Goal: Task Accomplishment & Management: Complete application form

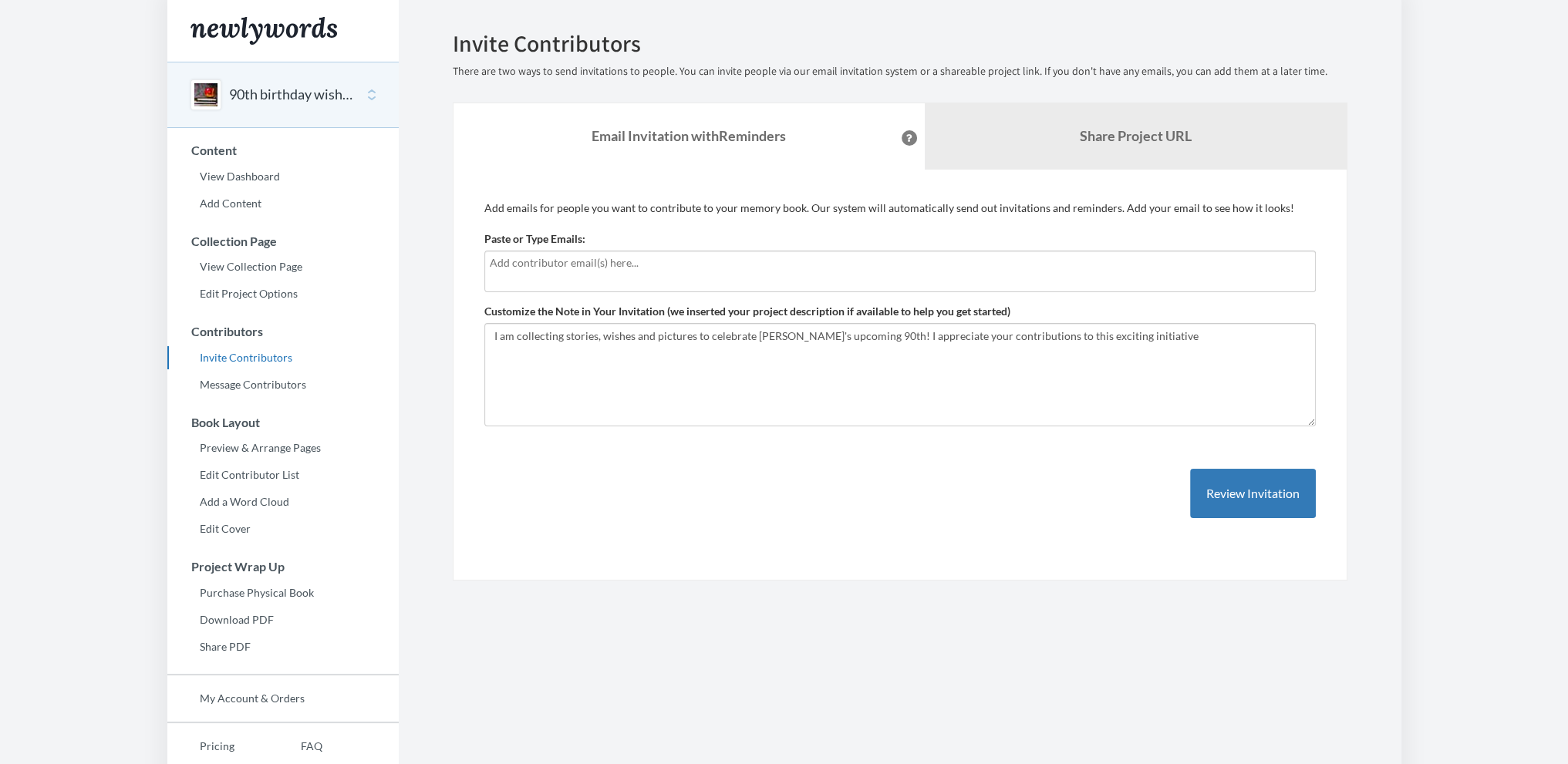
click at [567, 260] on input "text" at bounding box center [900, 262] width 821 height 17
click at [272, 268] on link "View Collection Page" at bounding box center [283, 266] width 231 height 23
click at [633, 271] on div at bounding box center [900, 271] width 831 height 41
type input "[EMAIL_ADDRESS][DOMAIN_NAME]"
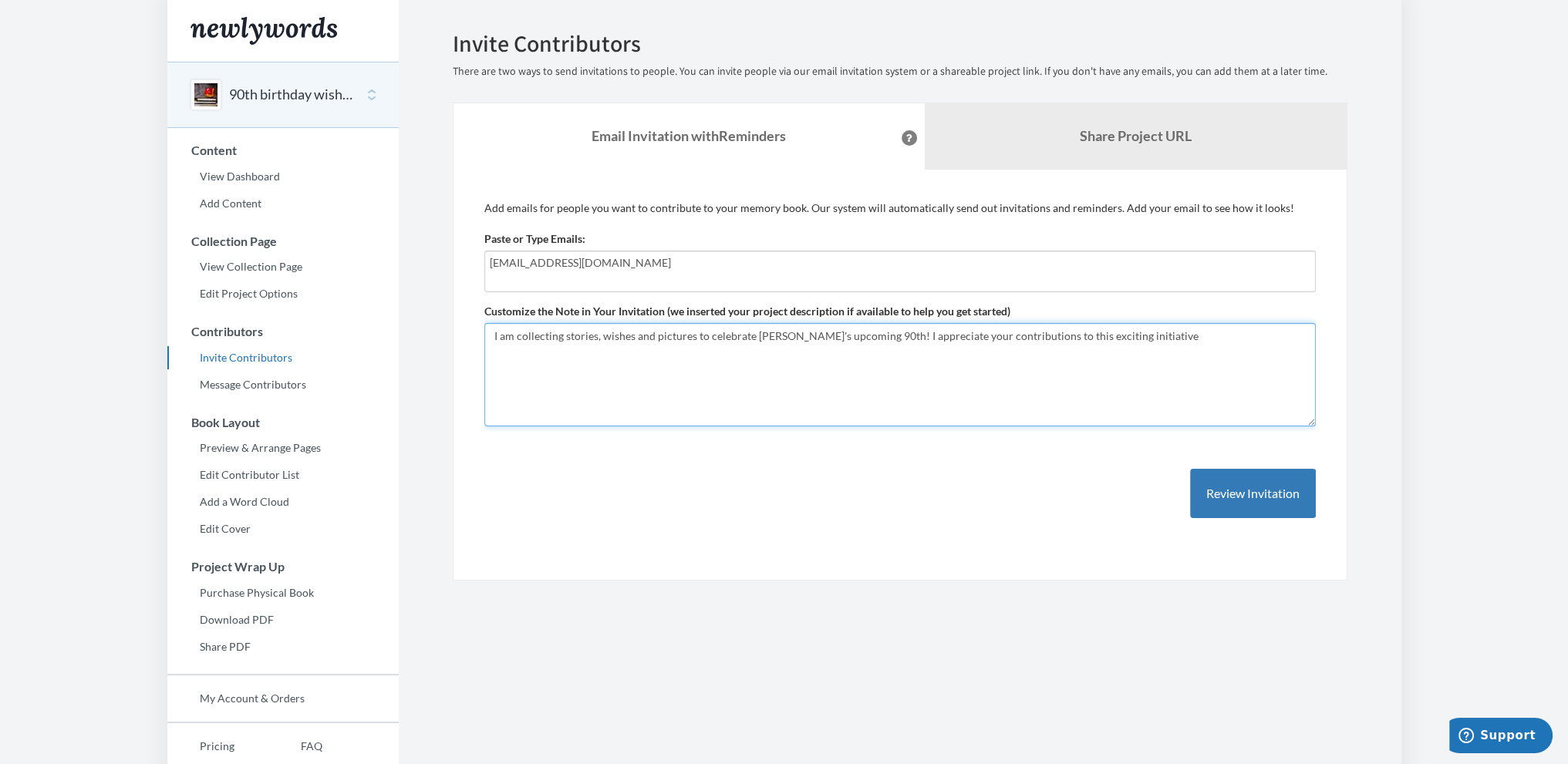
click at [688, 344] on textarea "I am collecting stories, wishes and pictures to celebrate Papa's upcoming 90th!…" at bounding box center [900, 374] width 831 height 103
click at [1137, 333] on textarea "I am collecting stories, wishes and pictures to celebrate Papa's upcoming 90th!…" at bounding box center [900, 374] width 831 height 103
click at [655, 383] on textarea "I am collecting stories, wishes and pictures to celebrate Papa's upcoming 90th!…" at bounding box center [900, 374] width 831 height 103
click at [529, 402] on textarea "I am collecting stories, wishes and pictures to celebrate Papa's upcoming 90th!…" at bounding box center [900, 374] width 831 height 103
click at [1126, 335] on textarea "I am collecting stories, wishes and pictures to celebrate Papa's upcoming 90th!…" at bounding box center [900, 374] width 831 height 103
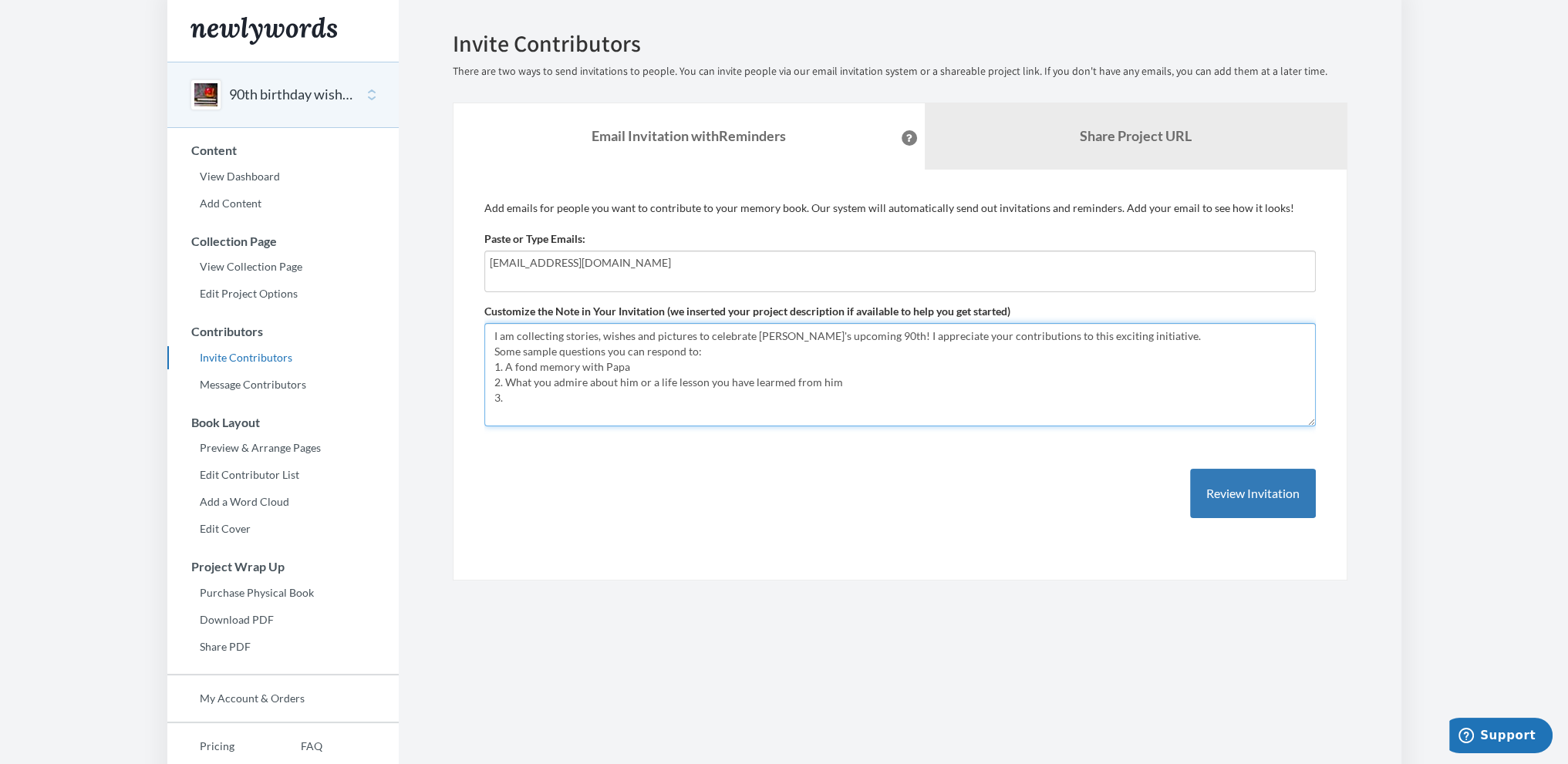
click at [868, 335] on textarea "I am collecting stories, wishes and pictures to celebrate Papa's upcoming 90th!…" at bounding box center [900, 374] width 831 height 103
drag, startPoint x: 864, startPoint y: 335, endPoint x: 1135, endPoint y: 335, distance: 271.0
click at [1135, 335] on textarea "I am collecting stories, wishes and pictures to celebrate Papa's upcoming 90th!…" at bounding box center [900, 374] width 831 height 103
click at [1136, 337] on textarea "I am collecting stories, wishes and pictures to celebrate Papa's upcoming 90th!…" at bounding box center [900, 374] width 831 height 103
drag, startPoint x: 654, startPoint y: 352, endPoint x: 845, endPoint y: 423, distance: 203.8
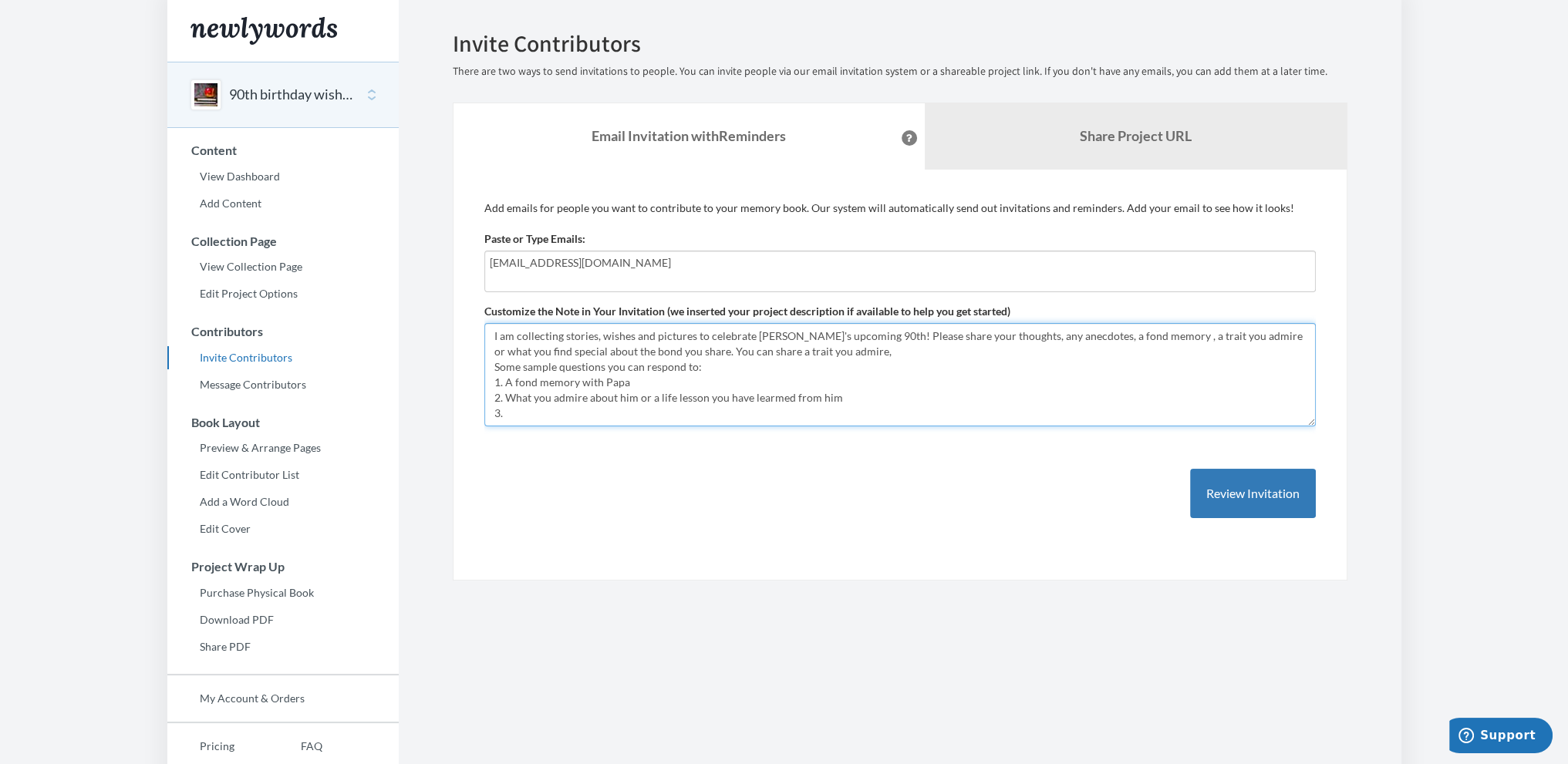
click at [845, 423] on textarea "I am collecting stories, wishes and pictures to celebrate Papa's upcoming 90th!…" at bounding box center [900, 374] width 831 height 103
type textarea "I am collecting stories, wishes and pictures to celebrate Papa's upcoming 90th!…"
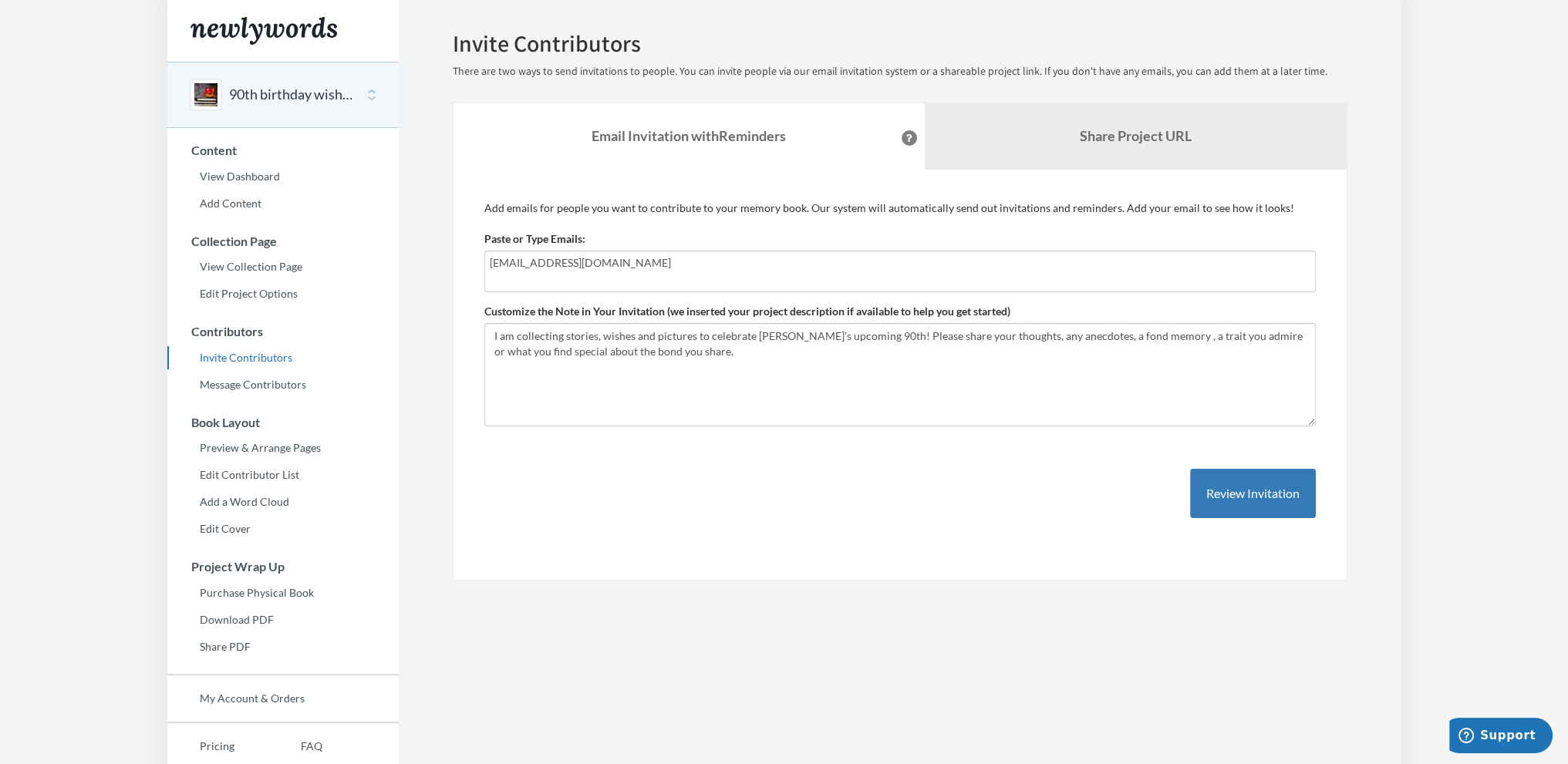
click at [598, 267] on input "[EMAIL_ADDRESS][DOMAIN_NAME]" at bounding box center [900, 262] width 821 height 17
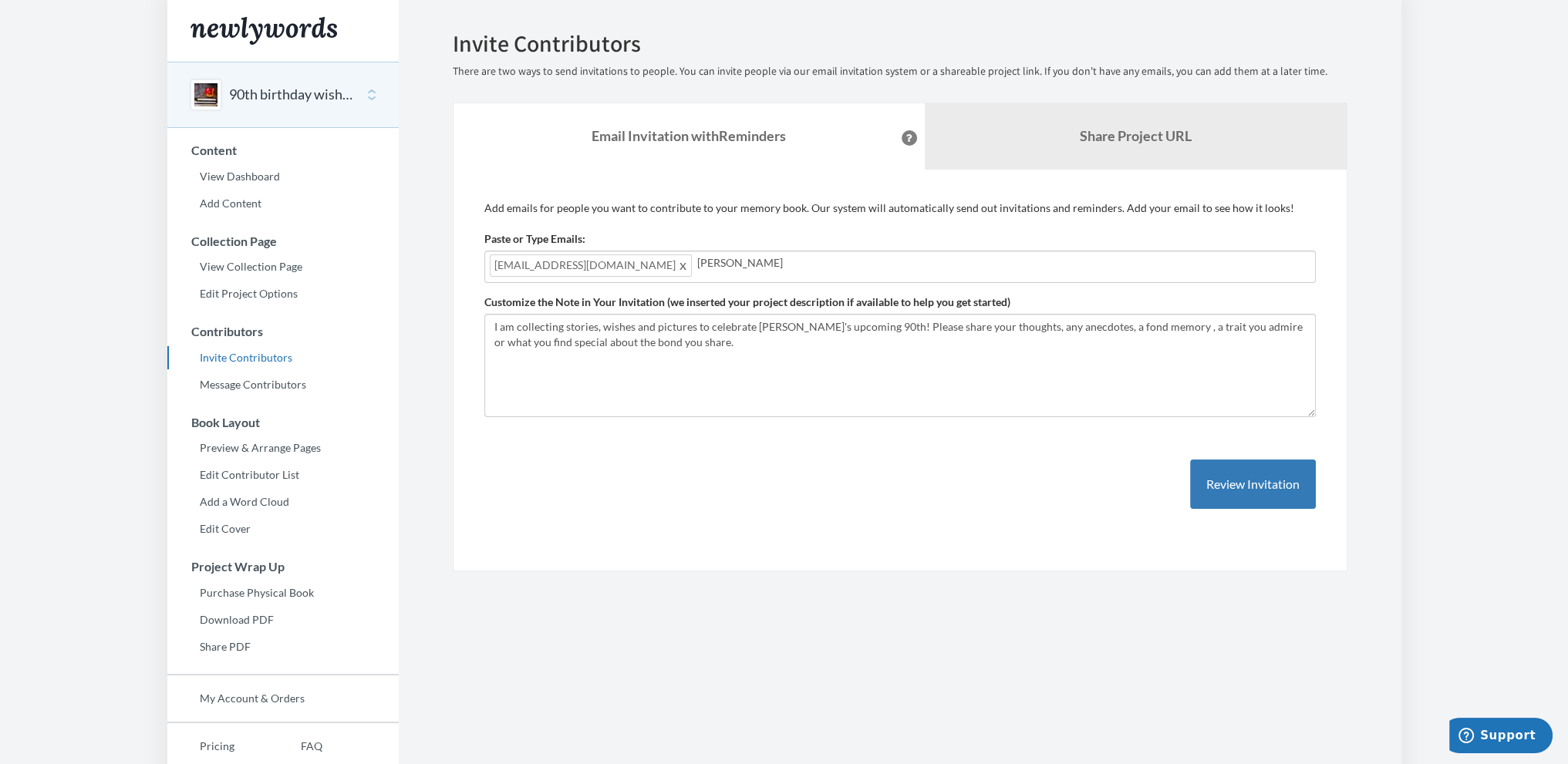
type input "sandykakar1@yahoo.com"
click at [674, 339] on textarea "I am collecting stories, wishes and pictures to celebrate Papa's upcoming 90th!…" at bounding box center [900, 365] width 831 height 103
type textarea "I am collecting stories, wishes and pictures to celebrate Papa's upcoming 90th!…"
drag, startPoint x: 743, startPoint y: 261, endPoint x: 613, endPoint y: 268, distance: 130.2
click at [697, 268] on input "sandykakar1@yahoo.com" at bounding box center [1003, 262] width 613 height 17
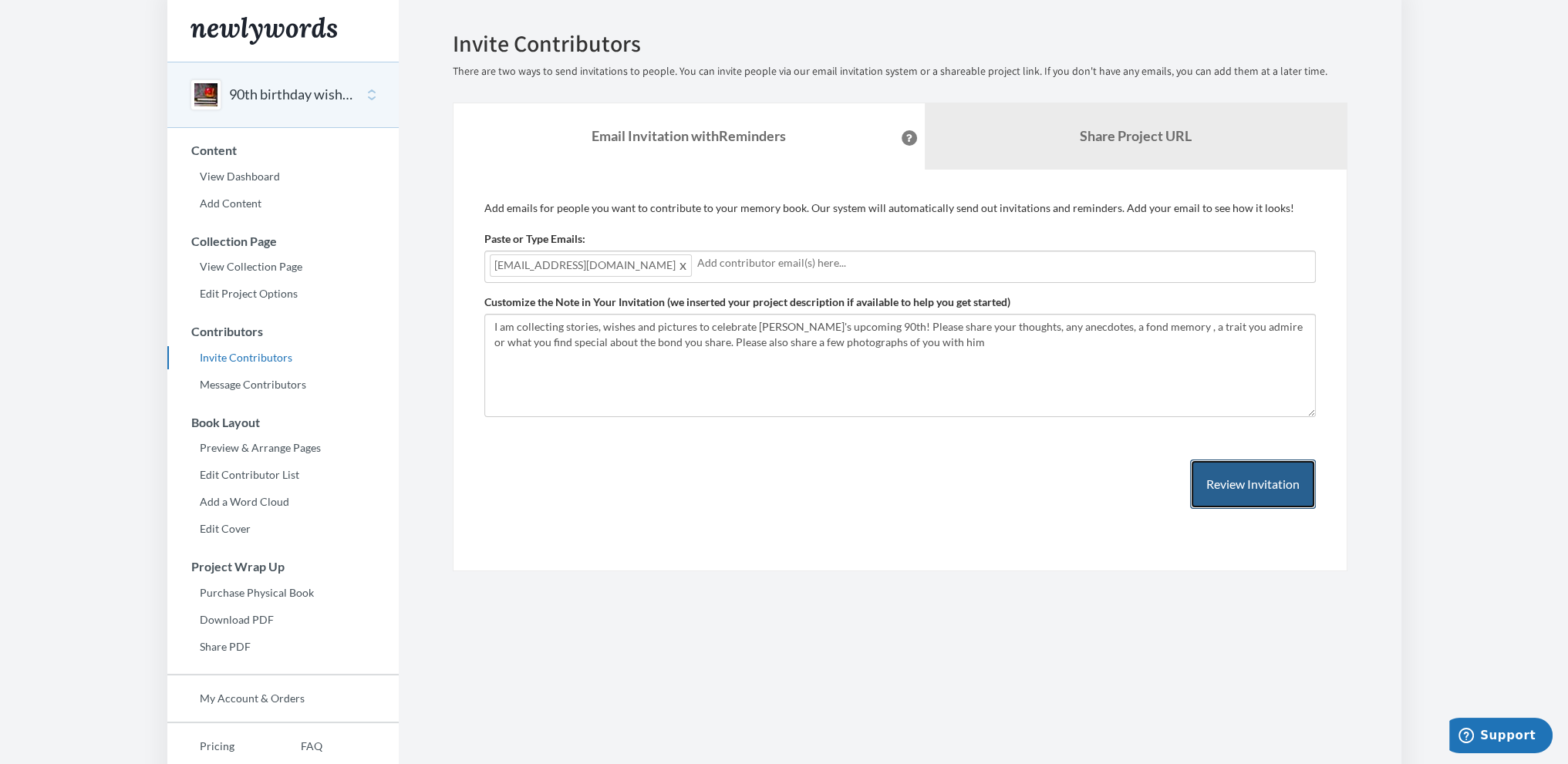
click at [1233, 491] on button "Review Invitation" at bounding box center [1252, 484] width 125 height 50
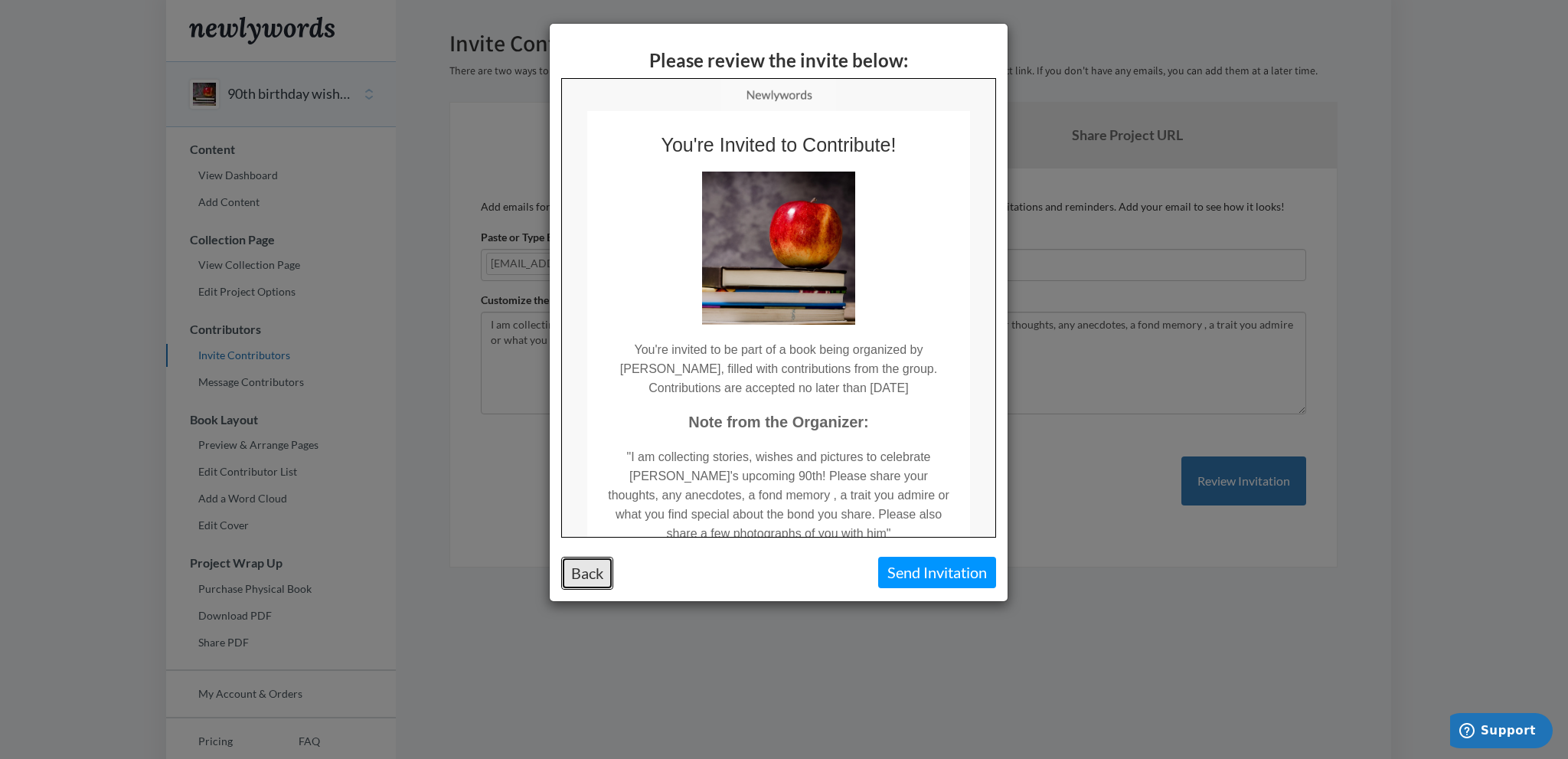
click at [591, 585] on button "Back" at bounding box center [587, 573] width 52 height 33
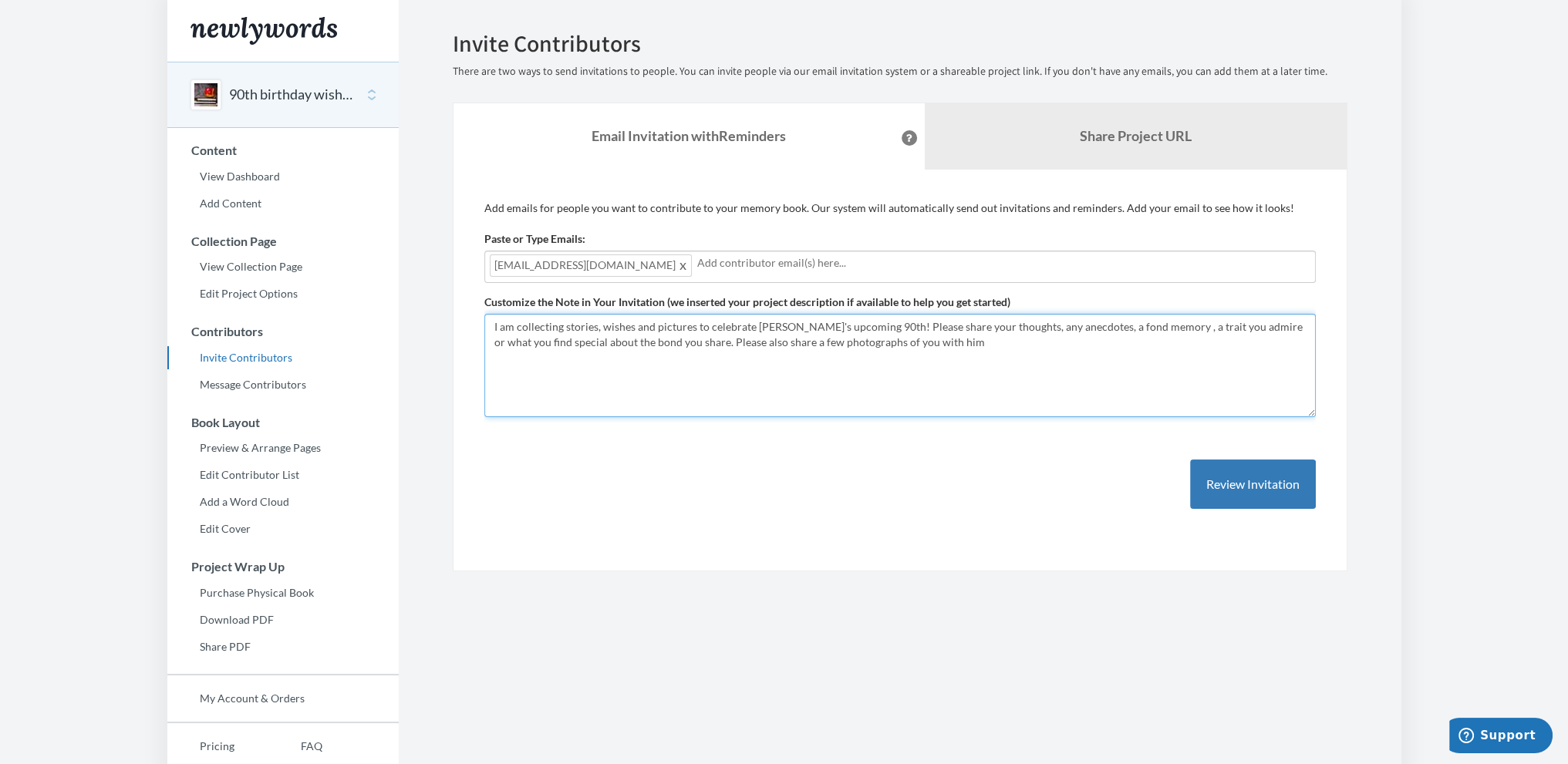
drag, startPoint x: 904, startPoint y: 344, endPoint x: 419, endPoint y: 307, distance: 486.4
click at [419, 307] on section "Emails have been sent! Invite Contributors There are two ways to send invitatio…" at bounding box center [900, 422] width 1002 height 843
click at [267, 178] on link "View Dashboard" at bounding box center [283, 176] width 231 height 23
drag, startPoint x: 511, startPoint y: 326, endPoint x: 464, endPoint y: 315, distance: 48.3
click at [474, 317] on div "Add emails for people you want to contribute to your memory book. Our system wi…" at bounding box center [900, 371] width 895 height 402
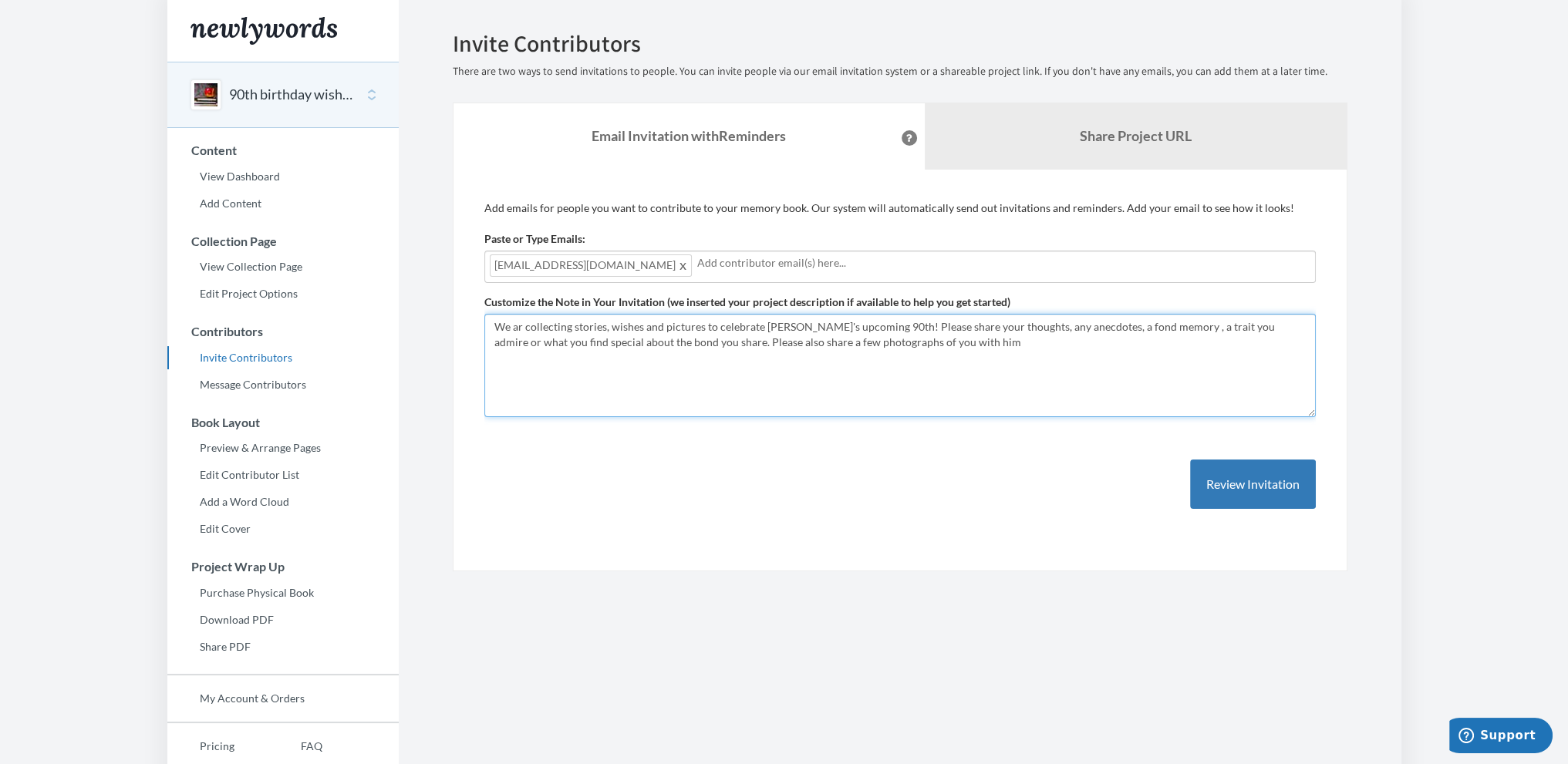
type textarea "We are collecting stories, wishes and pictures to celebrate Papa's upcoming 90t…"
drag, startPoint x: 875, startPoint y: 326, endPoint x: 933, endPoint y: 347, distance: 61.7
click at [933, 347] on textarea "I am collecting stories, wishes and pictures to celebrate [PERSON_NAME]'s upcom…" at bounding box center [900, 365] width 831 height 103
drag, startPoint x: 878, startPoint y: 325, endPoint x: 945, endPoint y: 353, distance: 72.6
click at [945, 353] on textarea "I am collecting stories, wishes and pictures to celebrate [PERSON_NAME]'s upcom…" at bounding box center [900, 365] width 831 height 103
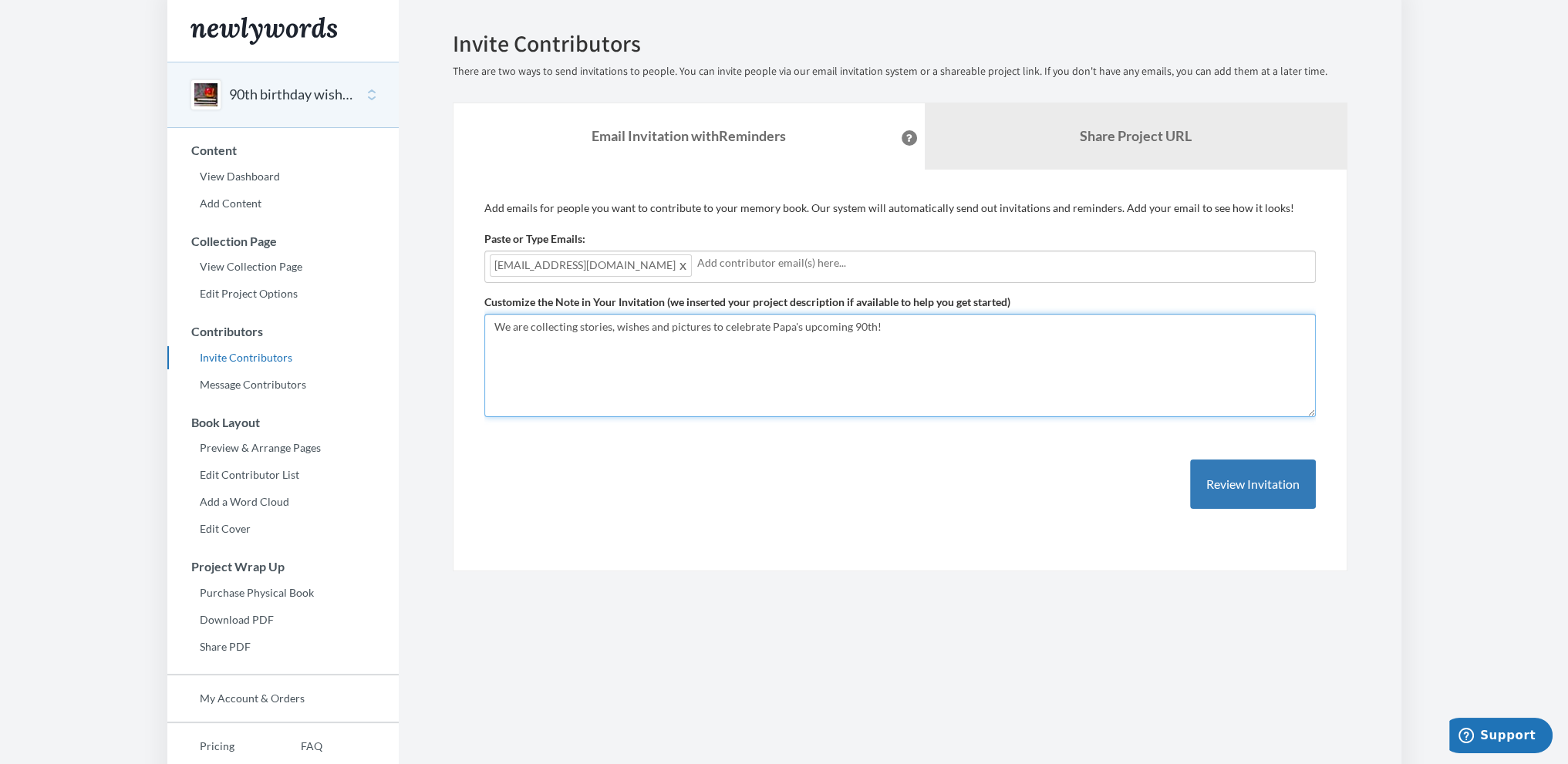
paste textarea "We'd love to hear a story that highlights what makes your bond with him so uniq…"
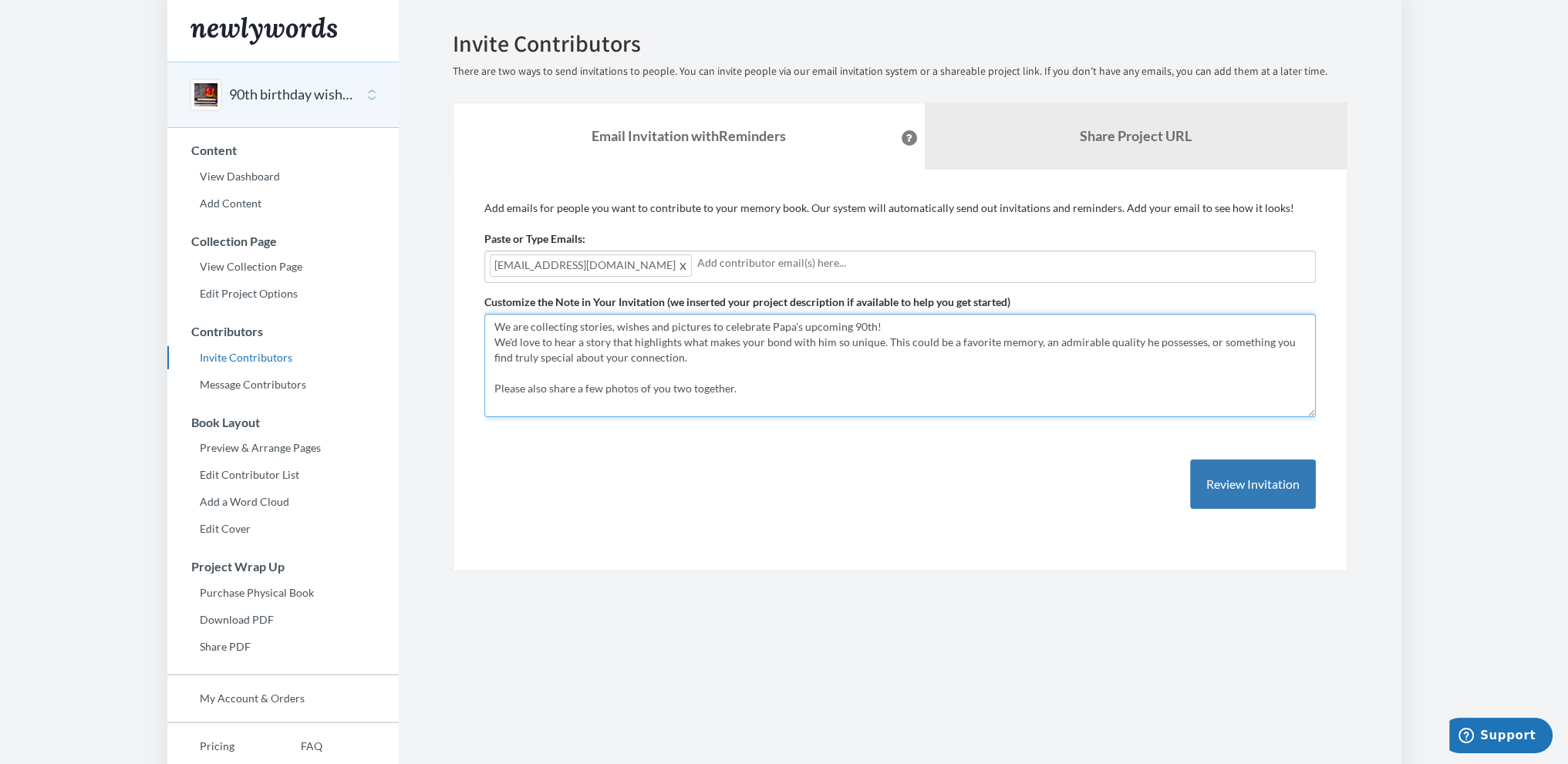
click at [1049, 341] on textarea "I am collecting stories, wishes and pictures to celebrate [PERSON_NAME]'s upcom…" at bounding box center [900, 365] width 831 height 103
drag, startPoint x: 740, startPoint y: 385, endPoint x: 635, endPoint y: 382, distance: 105.0
click at [635, 382] on textarea "I am collecting stories, wishes and pictures to celebrate [PERSON_NAME]'s upcom…" at bounding box center [900, 365] width 831 height 103
type textarea "We are collecting stories, wishes and pictures to celebrate Papa's upcoming 90t…"
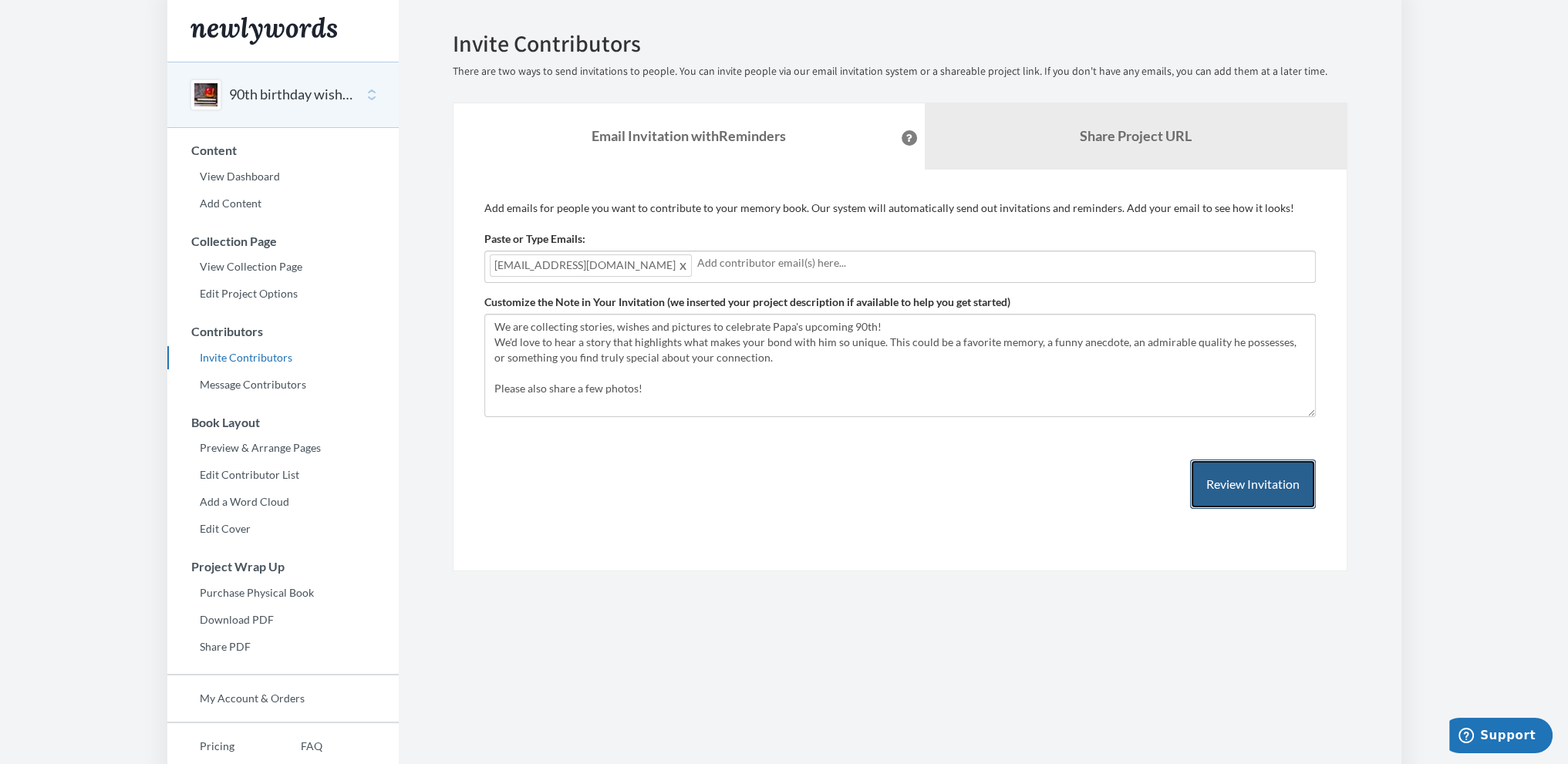
click at [1264, 480] on button "Review Invitation" at bounding box center [1252, 484] width 125 height 50
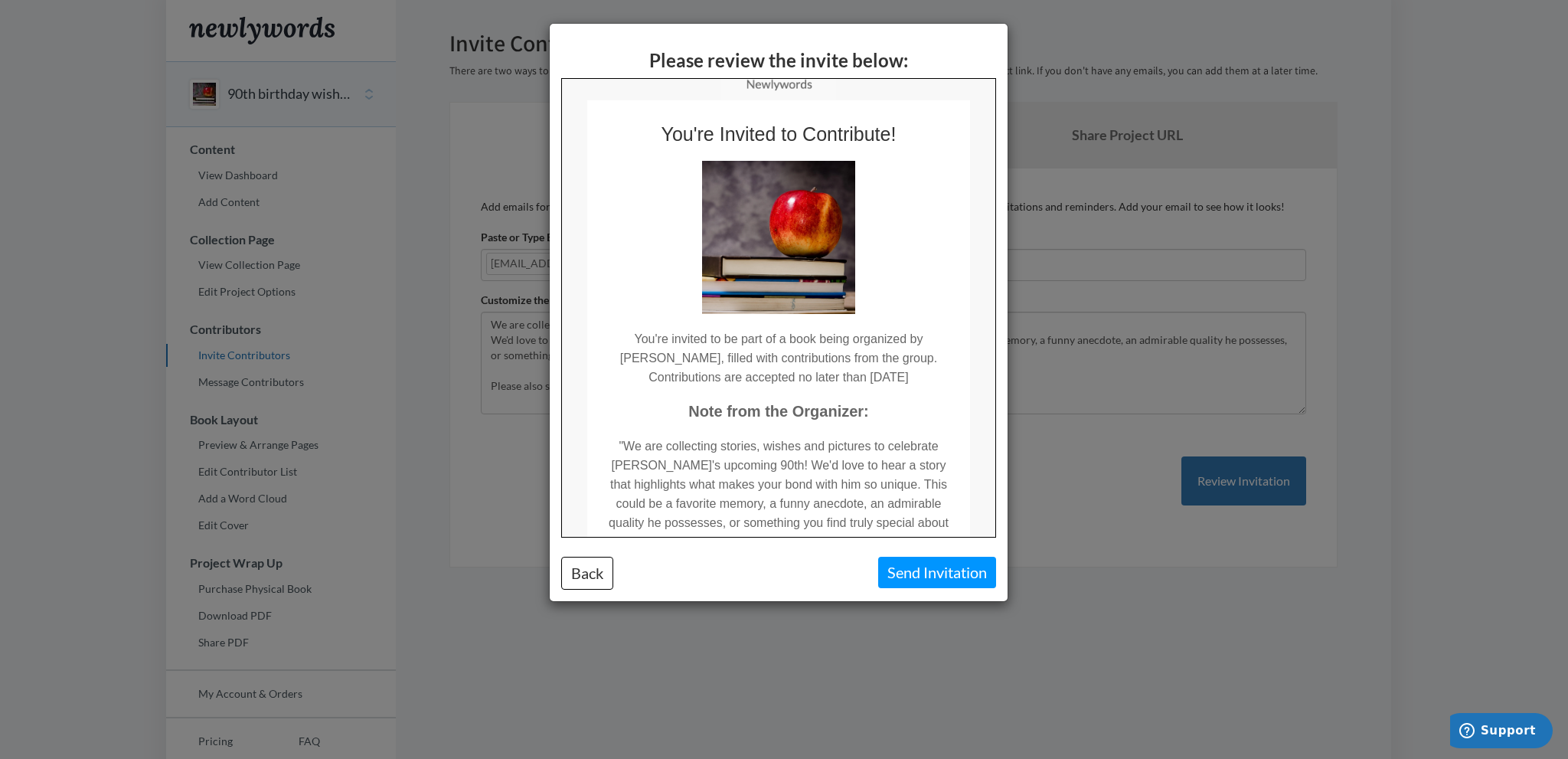
scroll to position [11, 0]
click at [604, 568] on button "Back" at bounding box center [587, 573] width 52 height 33
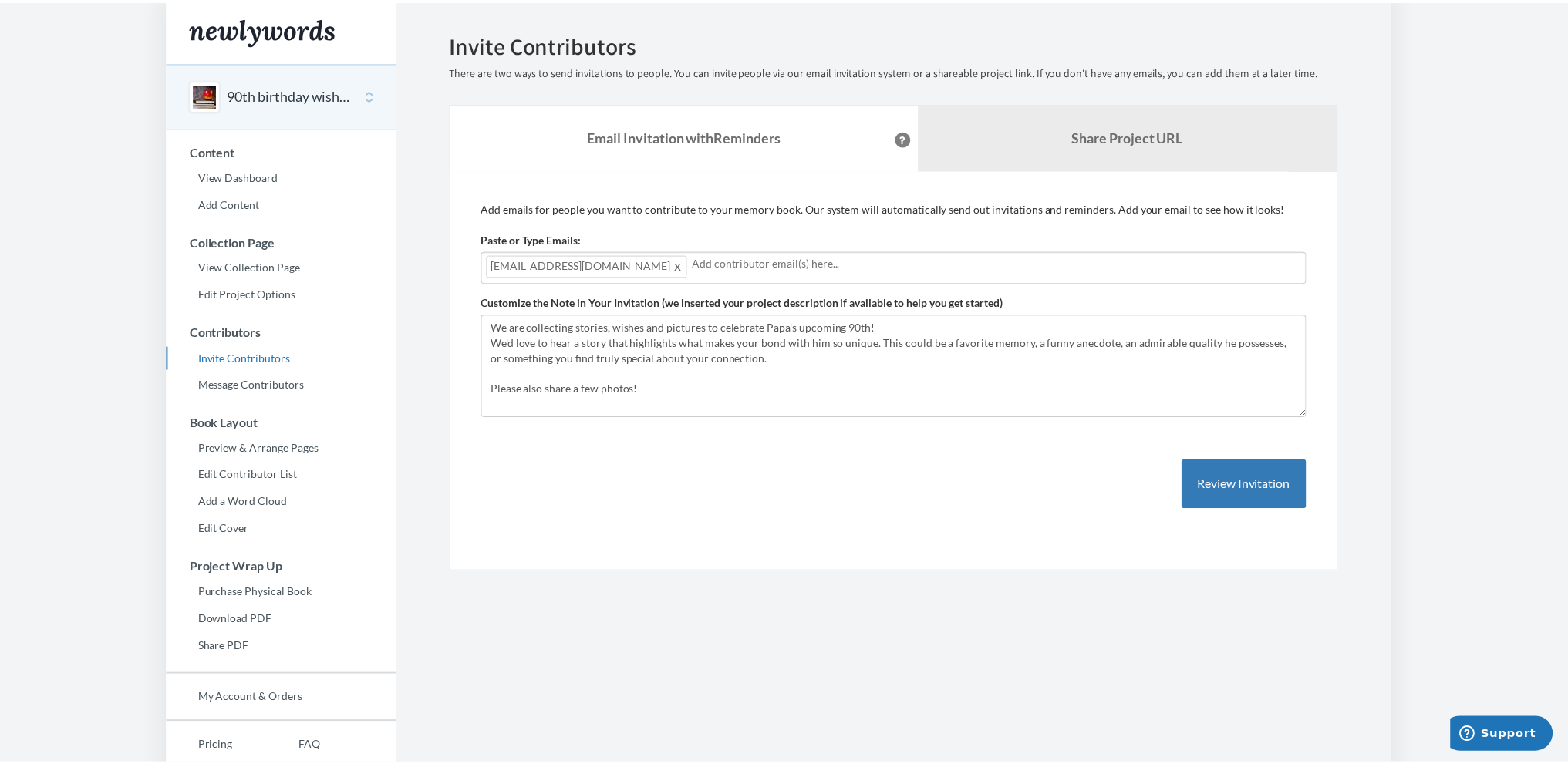
scroll to position [0, 0]
click at [286, 96] on button "90th birthday wishes for [PERSON_NAME]" at bounding box center [292, 94] width 125 height 20
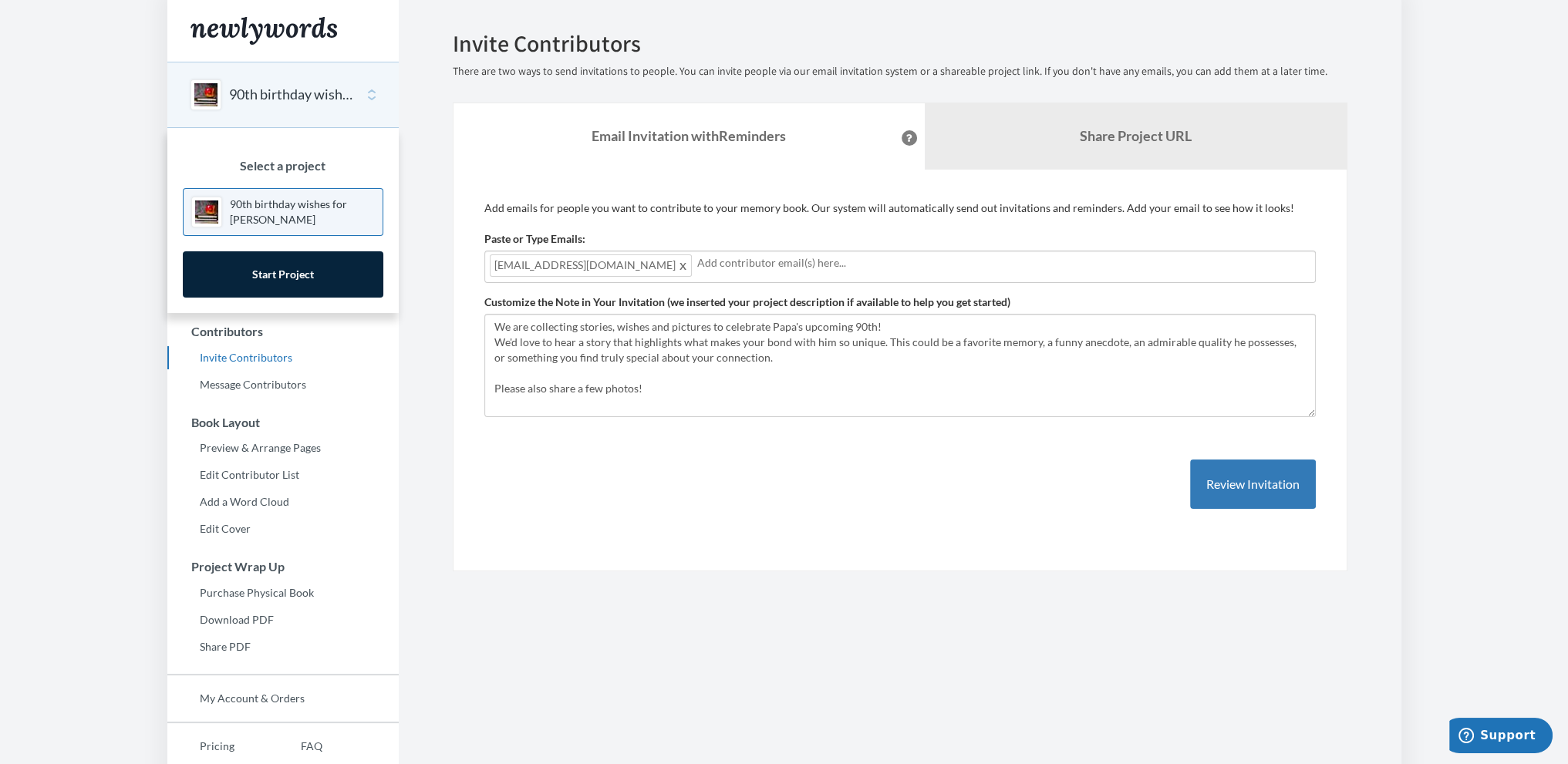
click at [431, 413] on div "Emails have been sent! Invite Contributors There are two ways to send invitatio…" at bounding box center [900, 301] width 941 height 541
click at [161, 419] on body "Main menu 90th birthday wishes for Virinder Issar Select a project 90th birthda…" at bounding box center [784, 382] width 1568 height 764
click at [827, 704] on section "Emails have been sent! Invite Contributors There are two ways to send invitatio…" at bounding box center [900, 422] width 1002 height 843
click at [370, 90] on div "90th birthday wishes for [PERSON_NAME]" at bounding box center [283, 94] width 231 height 66
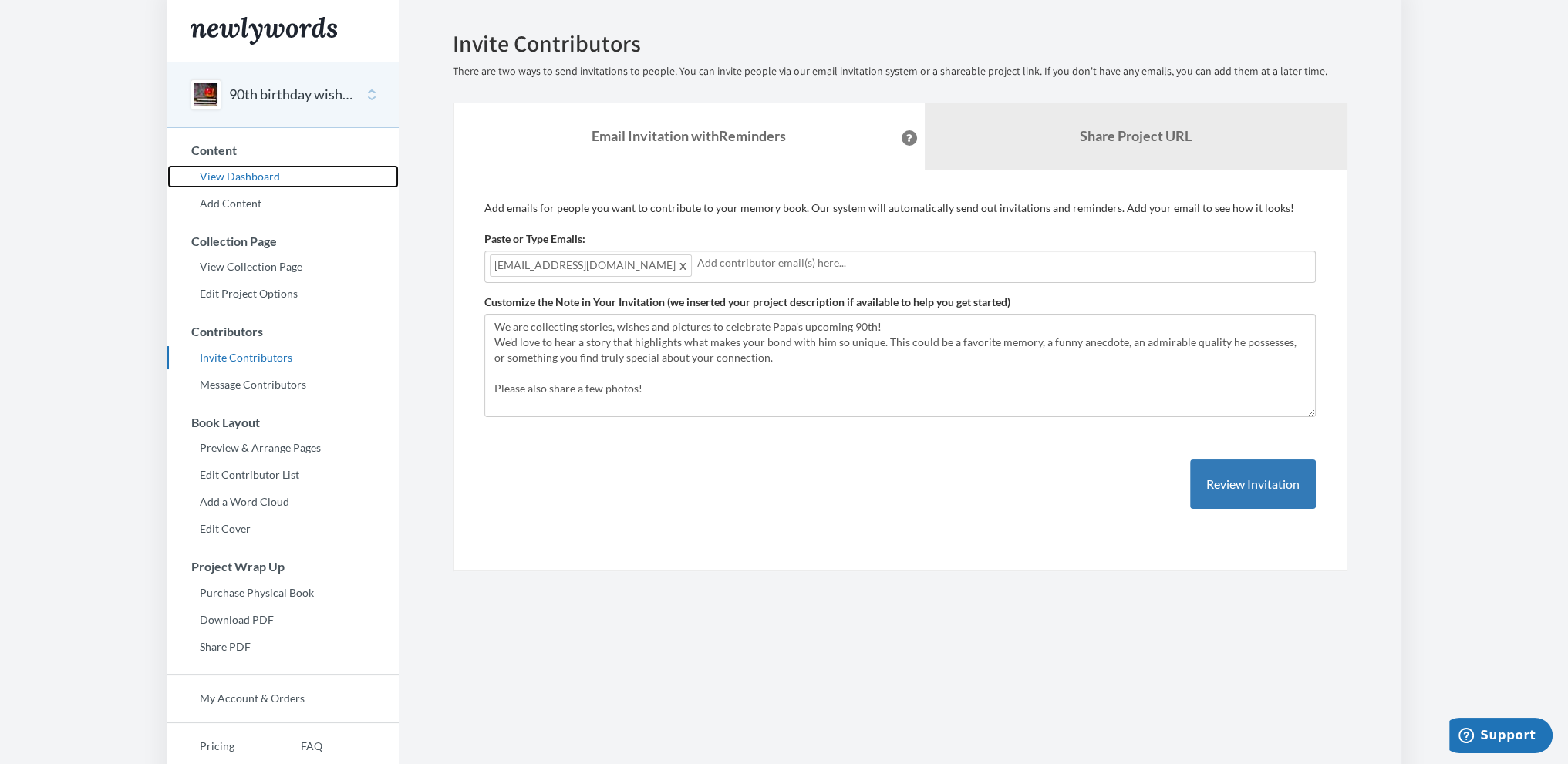
click at [268, 176] on link "View Dashboard" at bounding box center [283, 176] width 231 height 23
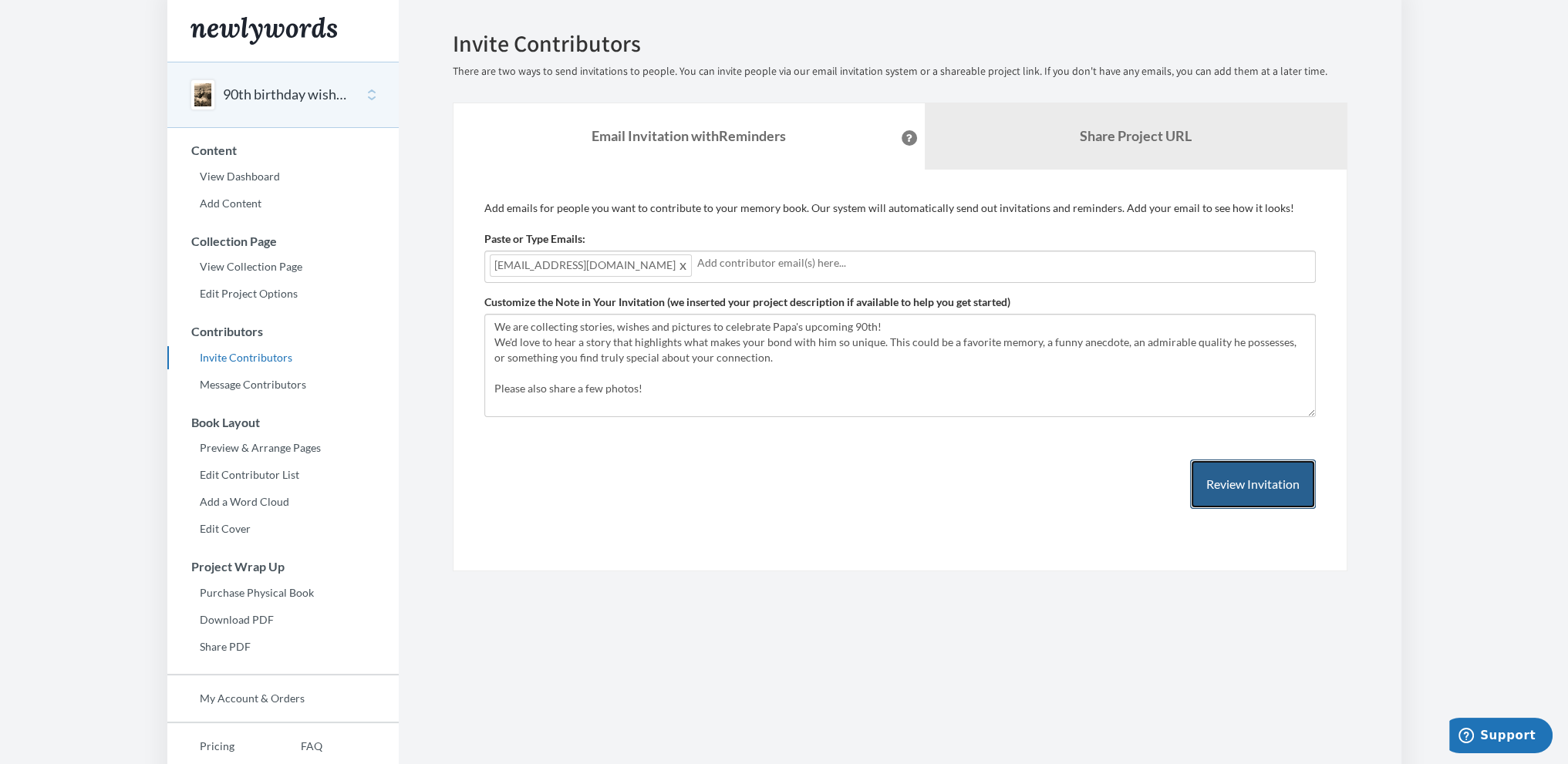
click at [1258, 486] on button "Review Invitation" at bounding box center [1252, 484] width 125 height 50
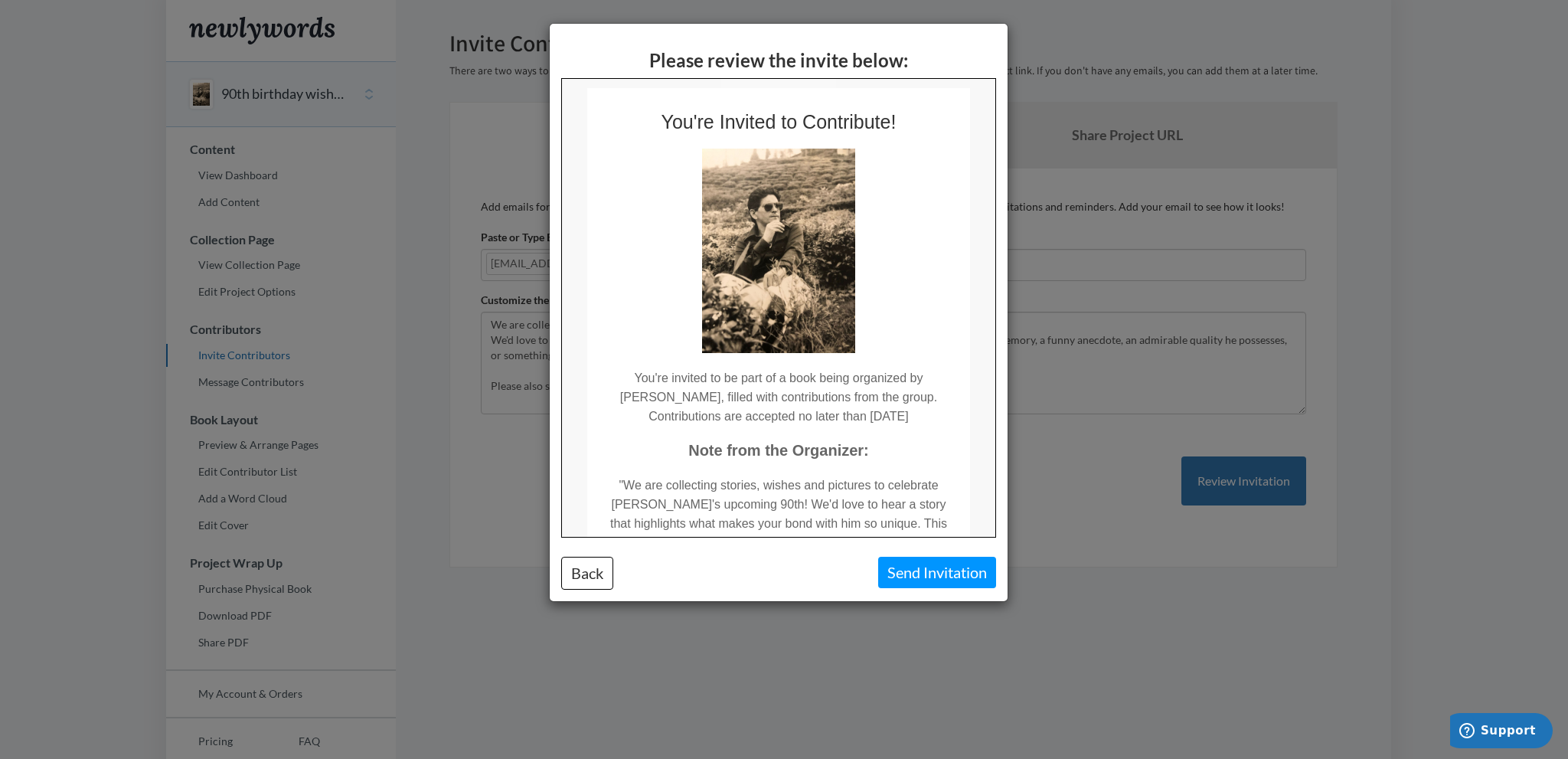
scroll to position [21, 0]
drag, startPoint x: 987, startPoint y: 317, endPoint x: 1571, endPoint y: 451, distance: 599.2
click at [1042, 432] on div "Please review the invite below: Back Send Invitation" at bounding box center [784, 380] width 1568 height 759
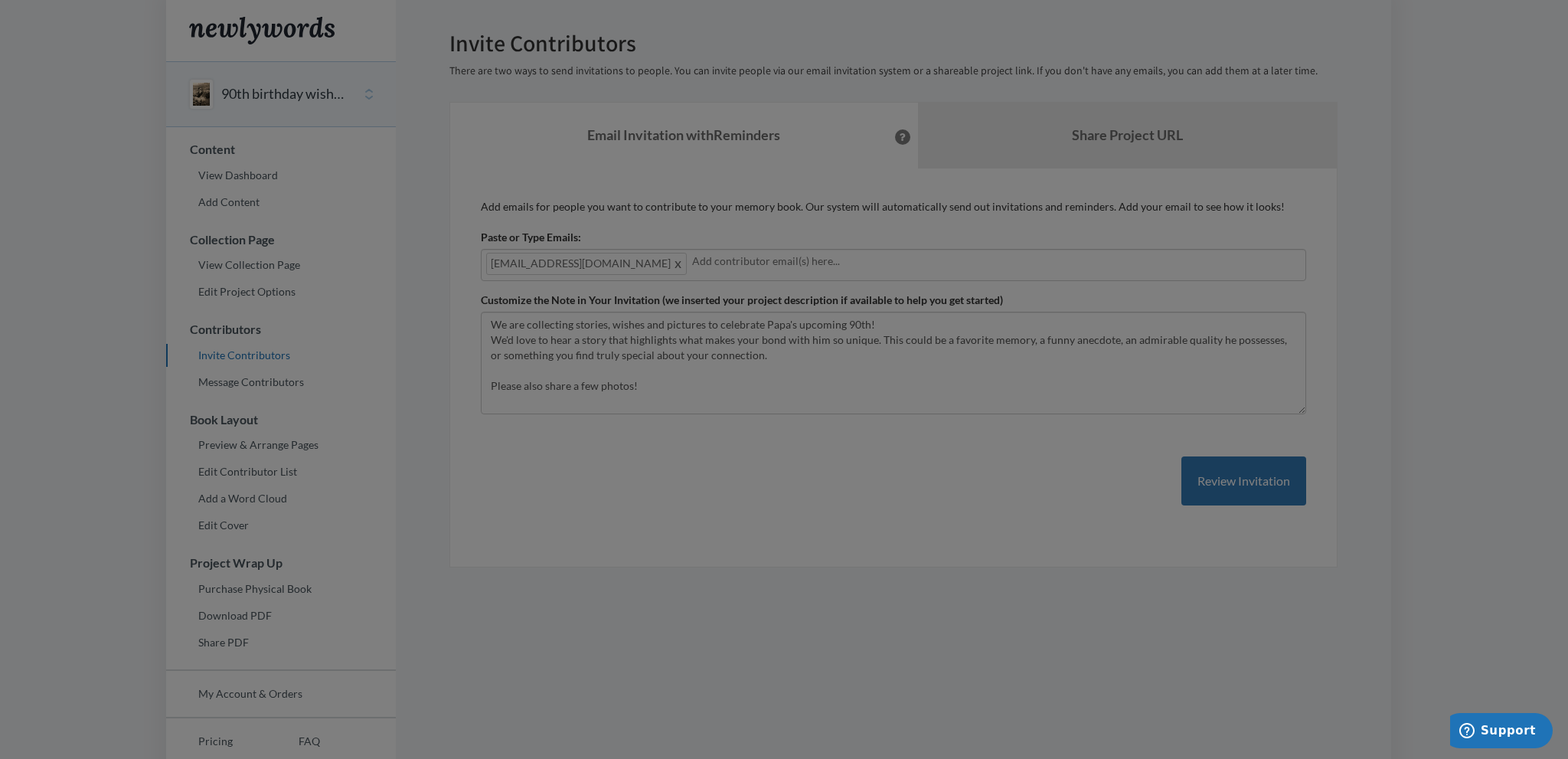
scroll to position [0, 0]
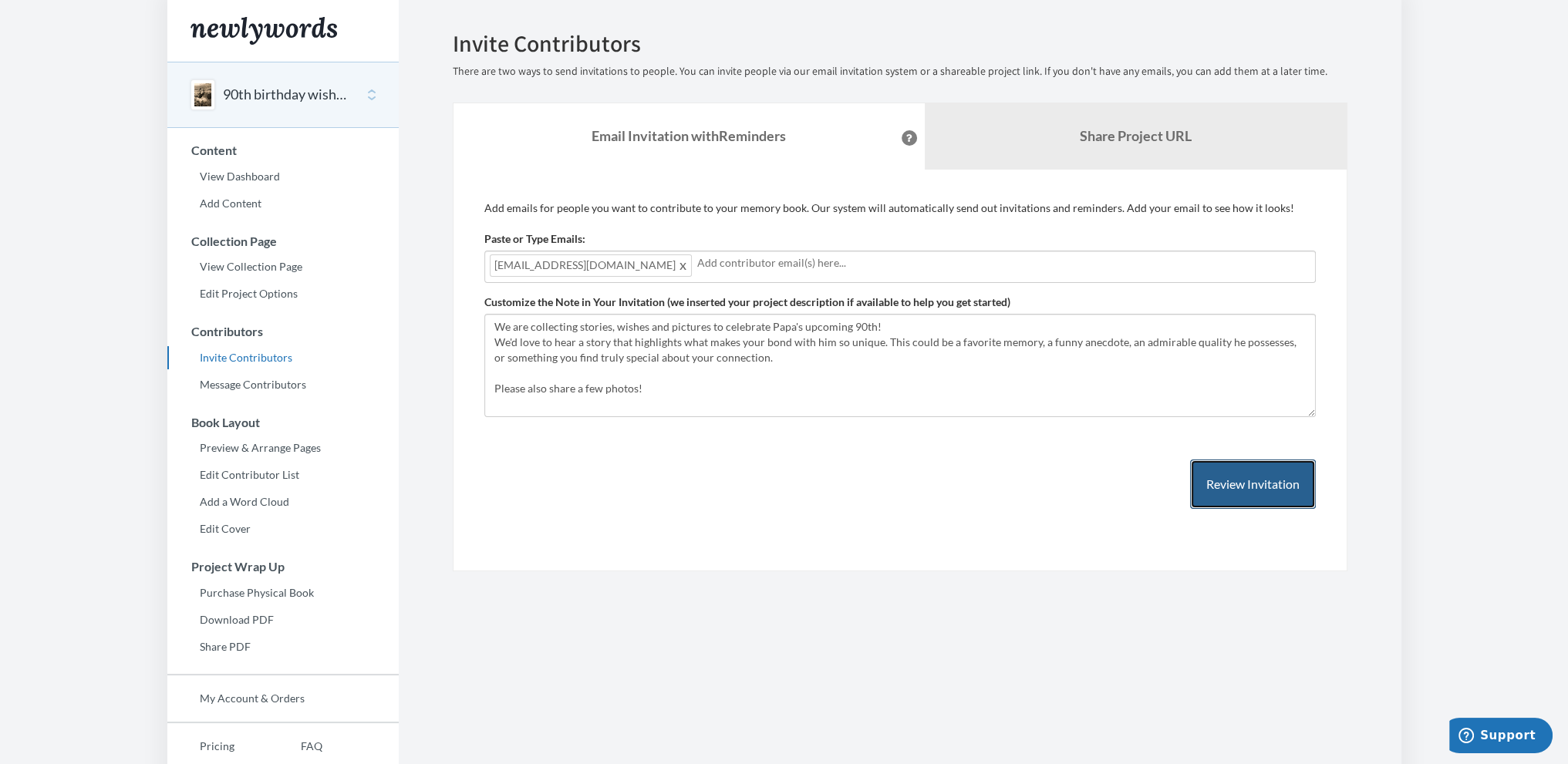
click at [1227, 485] on button "Review Invitation" at bounding box center [1252, 484] width 125 height 50
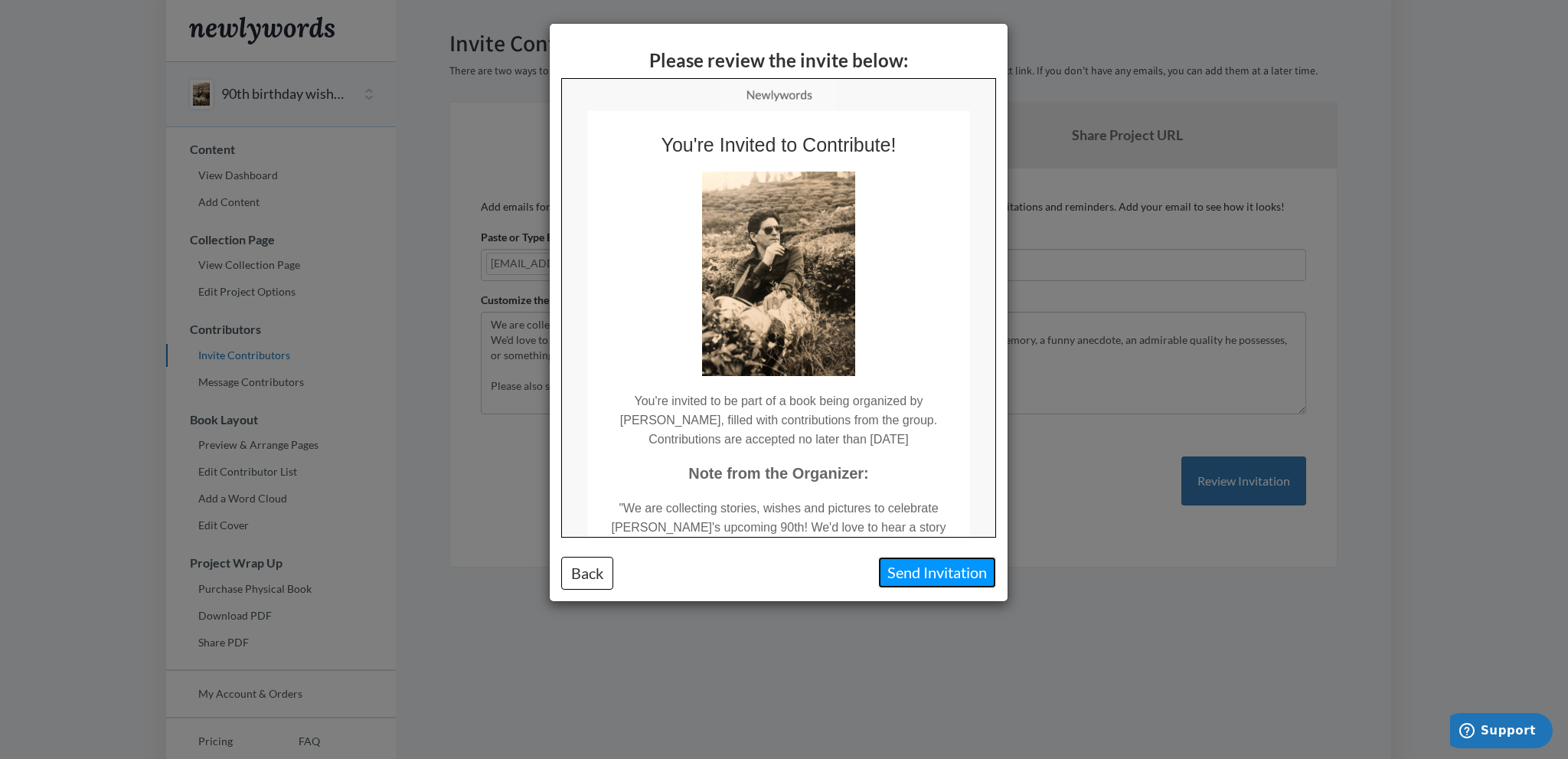
click at [934, 572] on button "Send Invitation" at bounding box center [936, 572] width 118 height 32
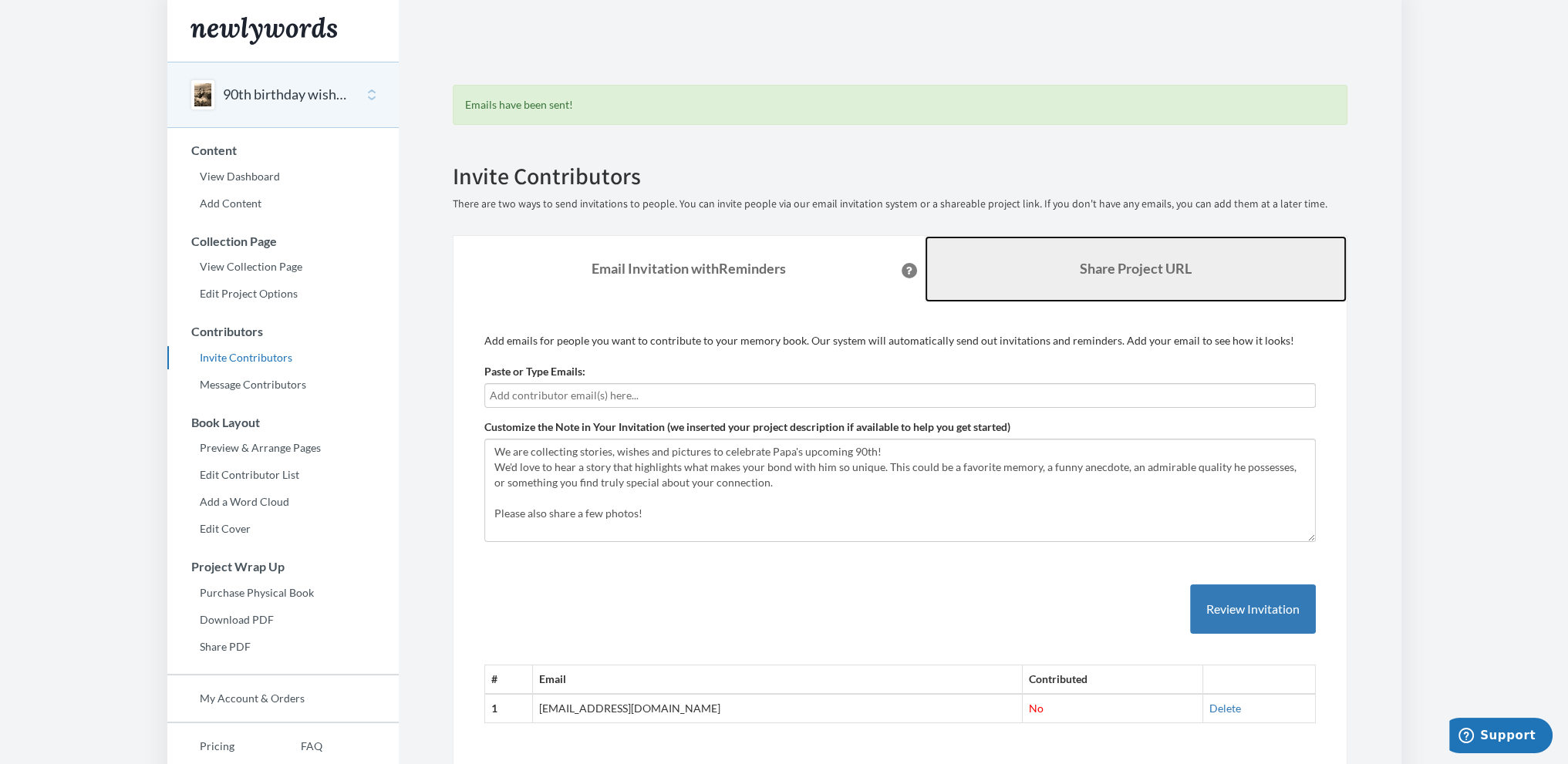
click at [1149, 266] on b "Share Project URL" at bounding box center [1135, 268] width 112 height 17
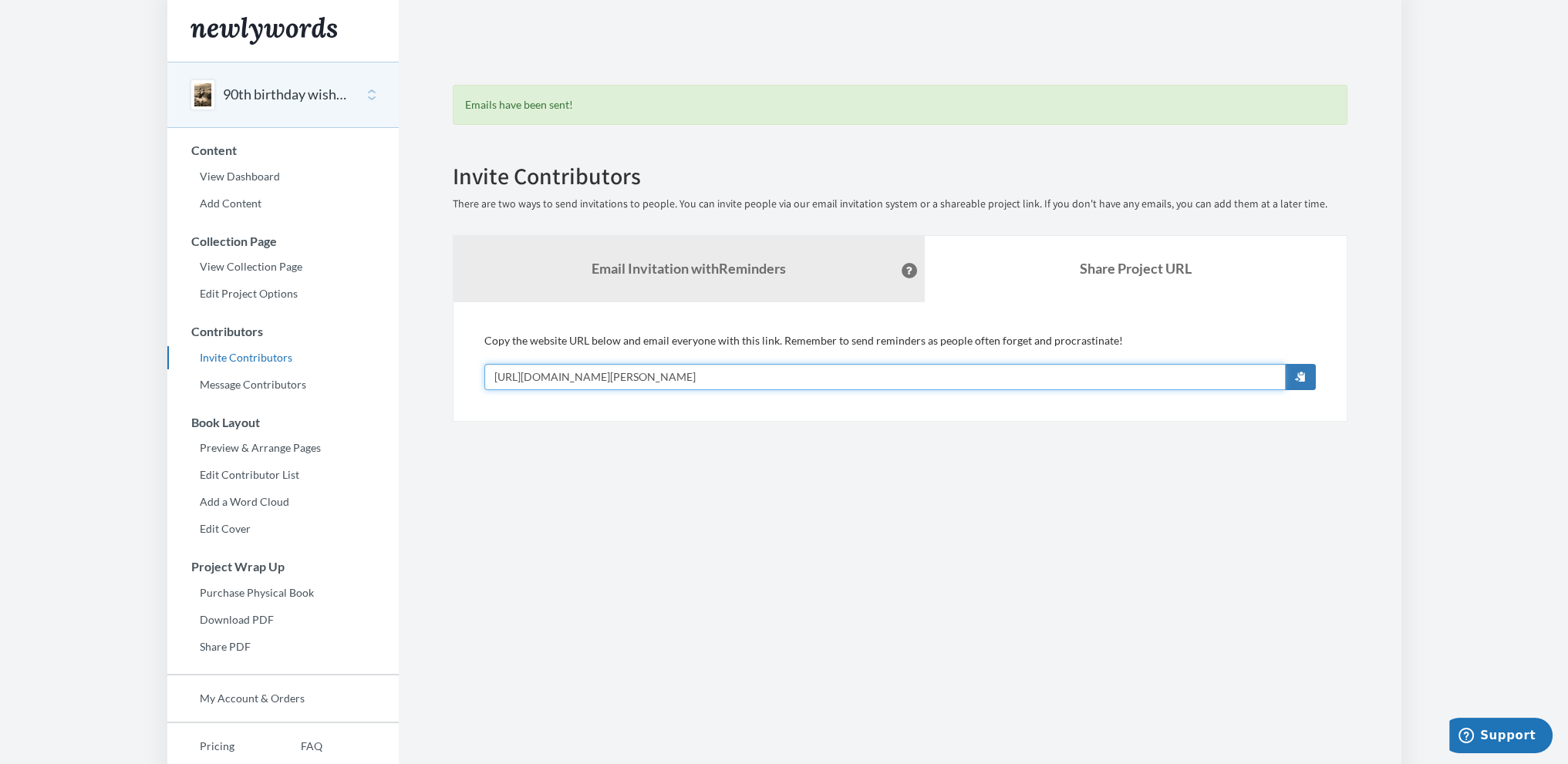
drag, startPoint x: 847, startPoint y: 375, endPoint x: 436, endPoint y: 380, distance: 411.0
click at [436, 380] on div "Emails have been sent! Invite Contributors There are two ways to send invitatio…" at bounding box center [900, 226] width 941 height 391
